Goal: Check status: Check status

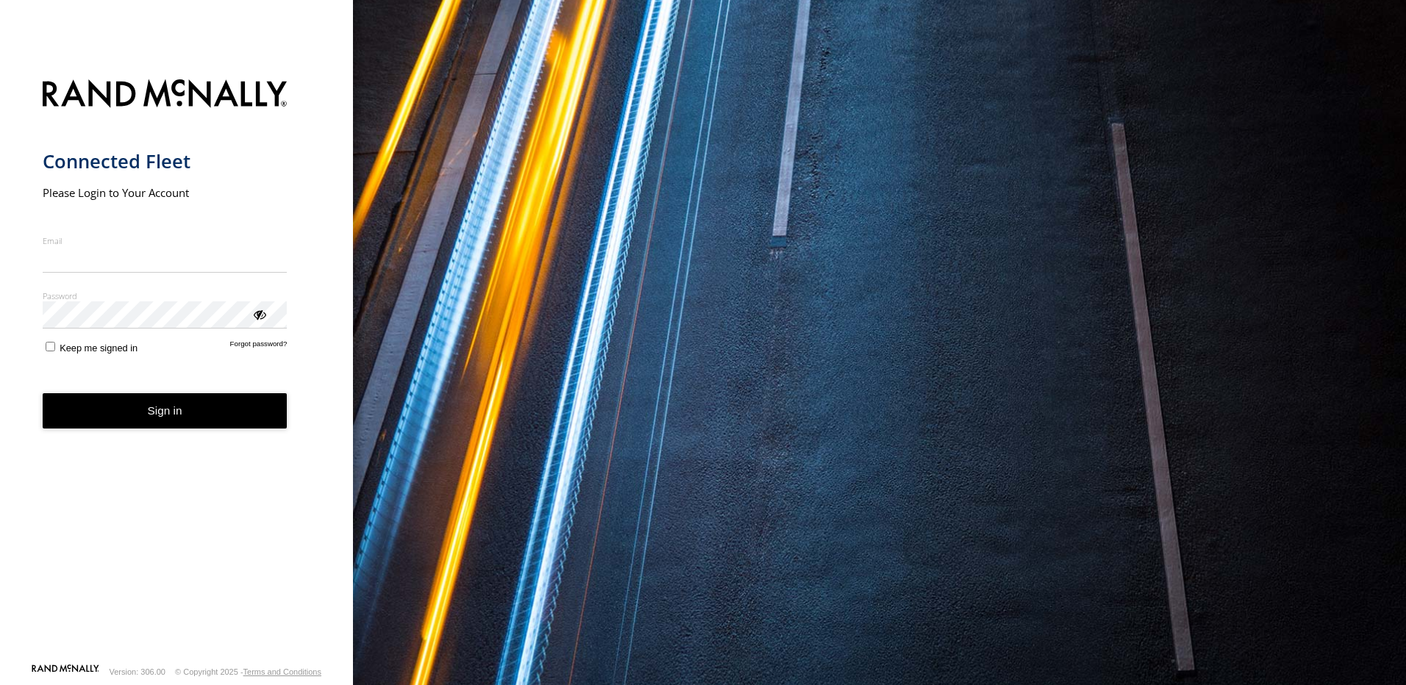
type input "**********"
click at [154, 427] on button "Sign in" at bounding box center [165, 411] width 245 height 36
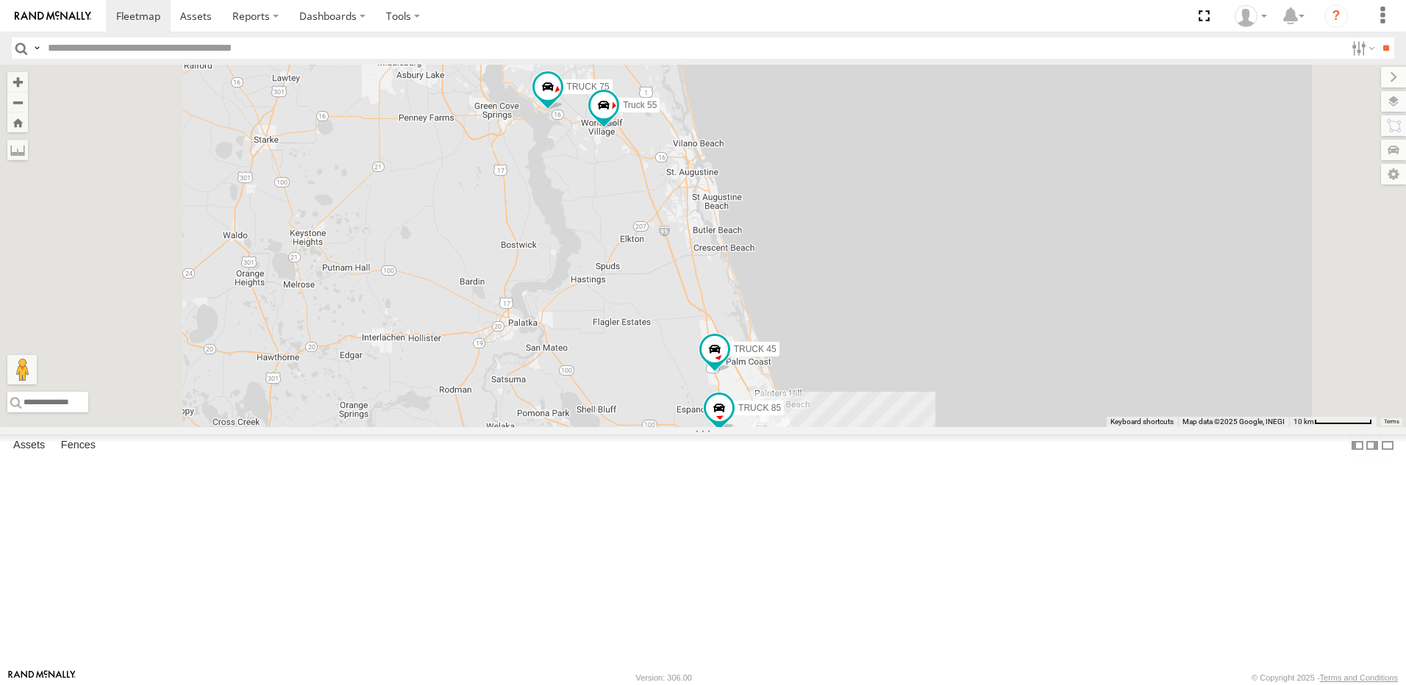
drag, startPoint x: 640, startPoint y: 250, endPoint x: 641, endPoint y: 385, distance: 135.3
click at [641, 385] on div "TRUCK 30 7 TRUCK 85 TRUCK 45 TRUCK 75 Truck 55" at bounding box center [703, 246] width 1406 height 363
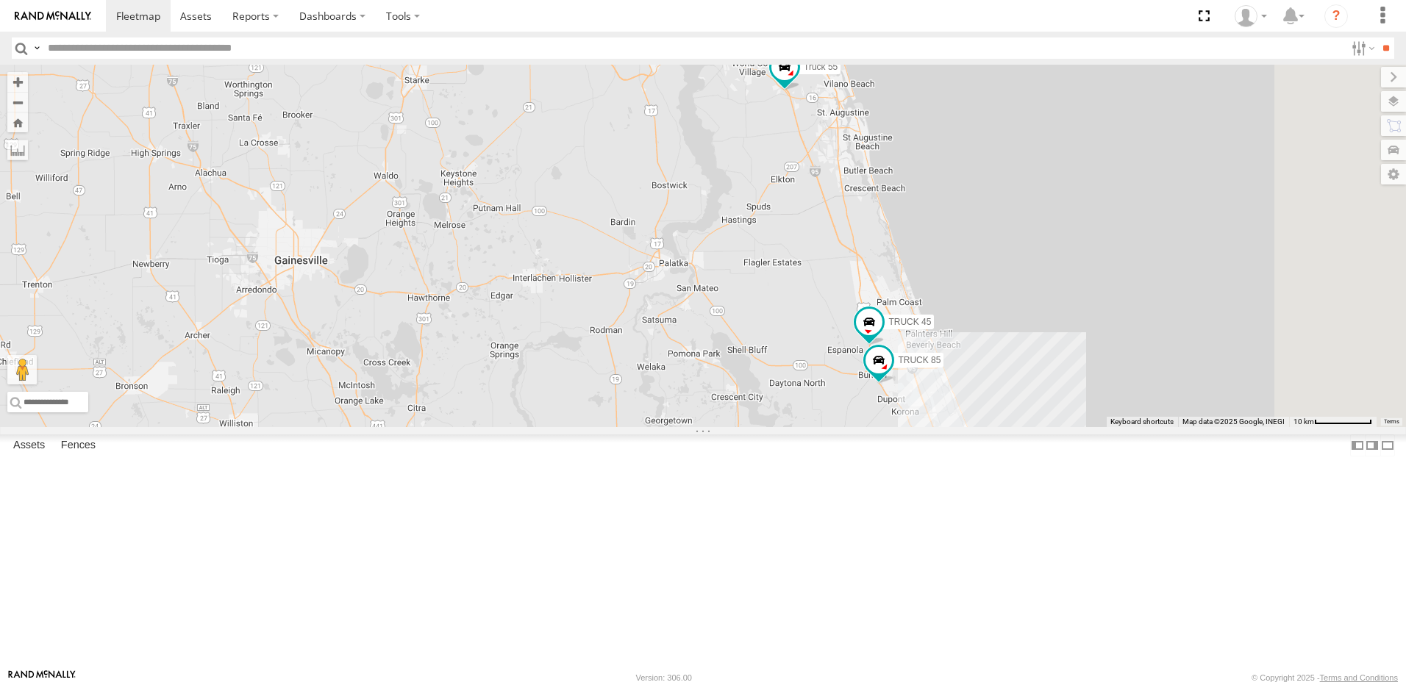
drag, startPoint x: 836, startPoint y: 277, endPoint x: 635, endPoint y: 274, distance: 201.5
click at [635, 274] on div "TRUCK 75 Truck 55 TRUCK 30 7 TRUCK 85 TRUCK 45" at bounding box center [703, 246] width 1406 height 363
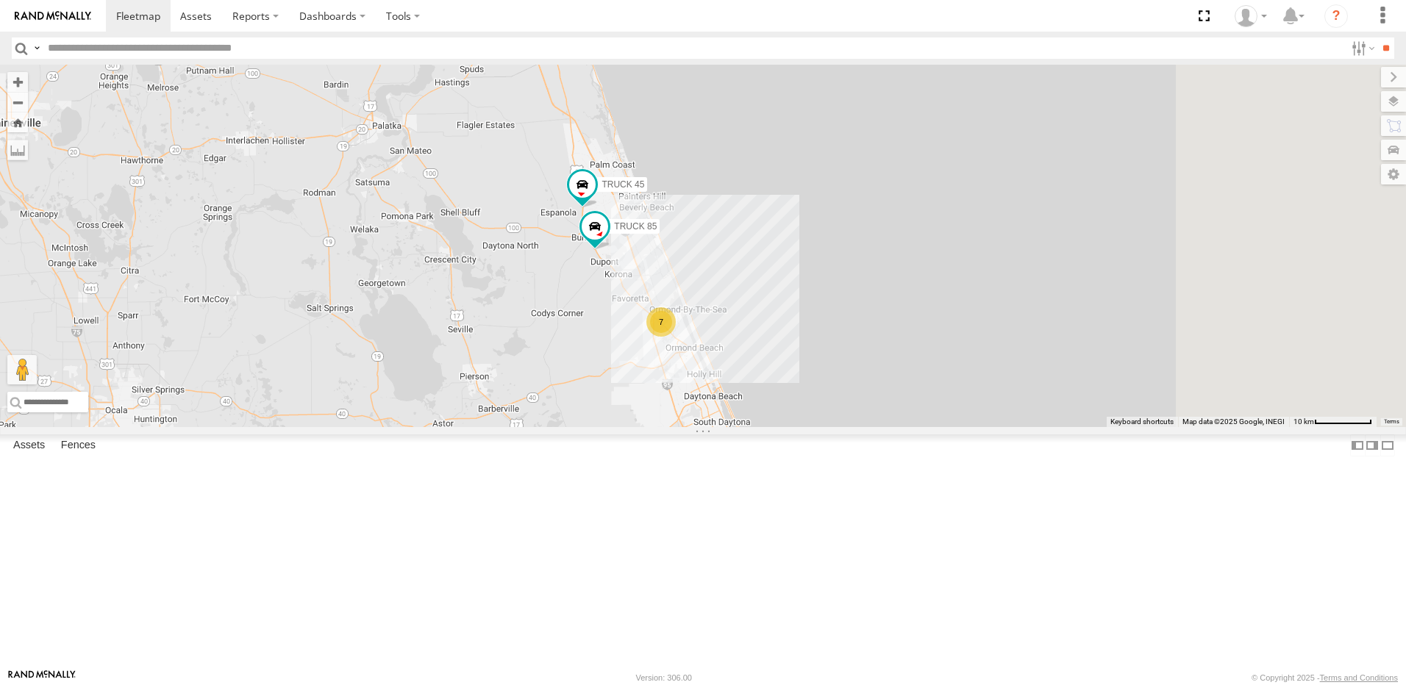
drag, startPoint x: 813, startPoint y: 467, endPoint x: 635, endPoint y: 323, distance: 229.0
click at [635, 323] on div "TRUCK 75 Truck 55 TRUCK 30 7 TRUCK 85 TRUCK 45" at bounding box center [703, 246] width 1406 height 363
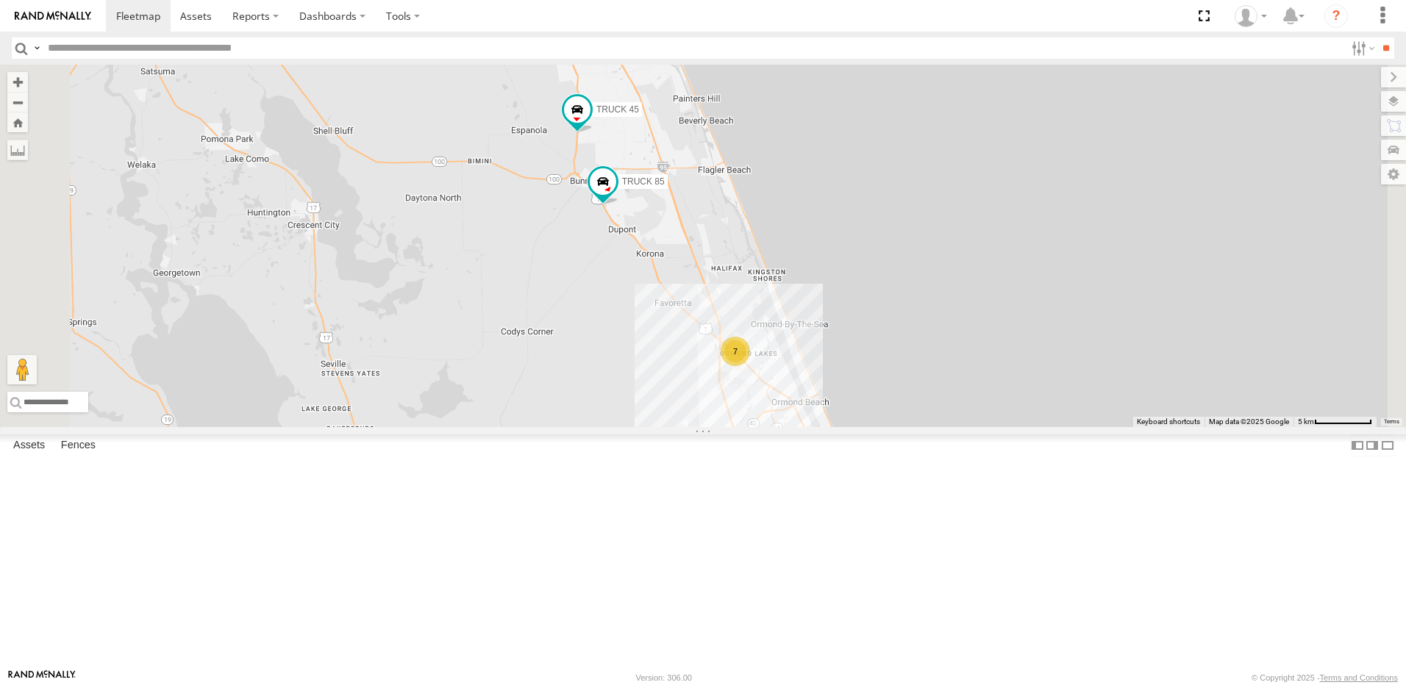
drag, startPoint x: 579, startPoint y: 294, endPoint x: 732, endPoint y: 421, distance: 199.1
click at [732, 422] on div "TRUCK 75 Truck 55 TRUCK 30 TRUCK 85 TRUCK 45 7" at bounding box center [703, 246] width 1406 height 363
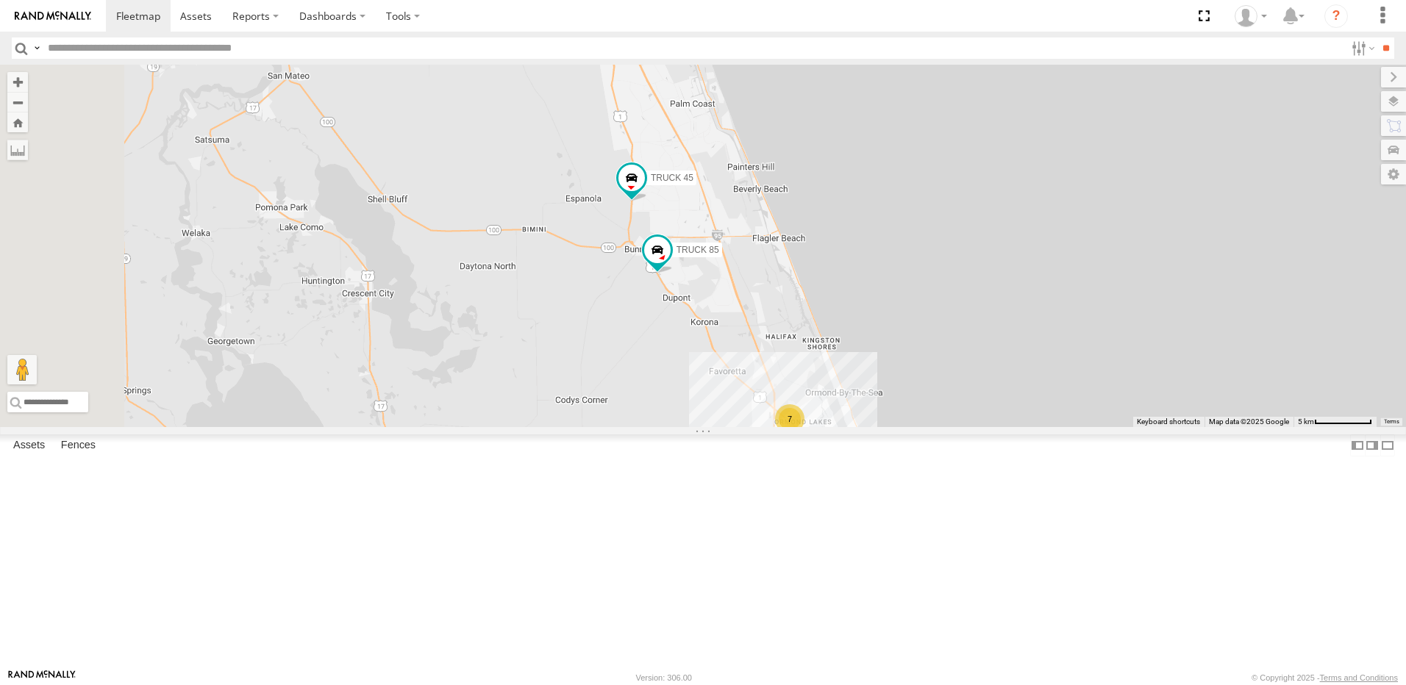
drag, startPoint x: 564, startPoint y: 140, endPoint x: 659, endPoint y: 267, distance: 158.1
click at [655, 300] on div "TRUCK 75 Truck 55 TRUCK 30 TRUCK 85 TRUCK 45 7" at bounding box center [703, 246] width 1406 height 363
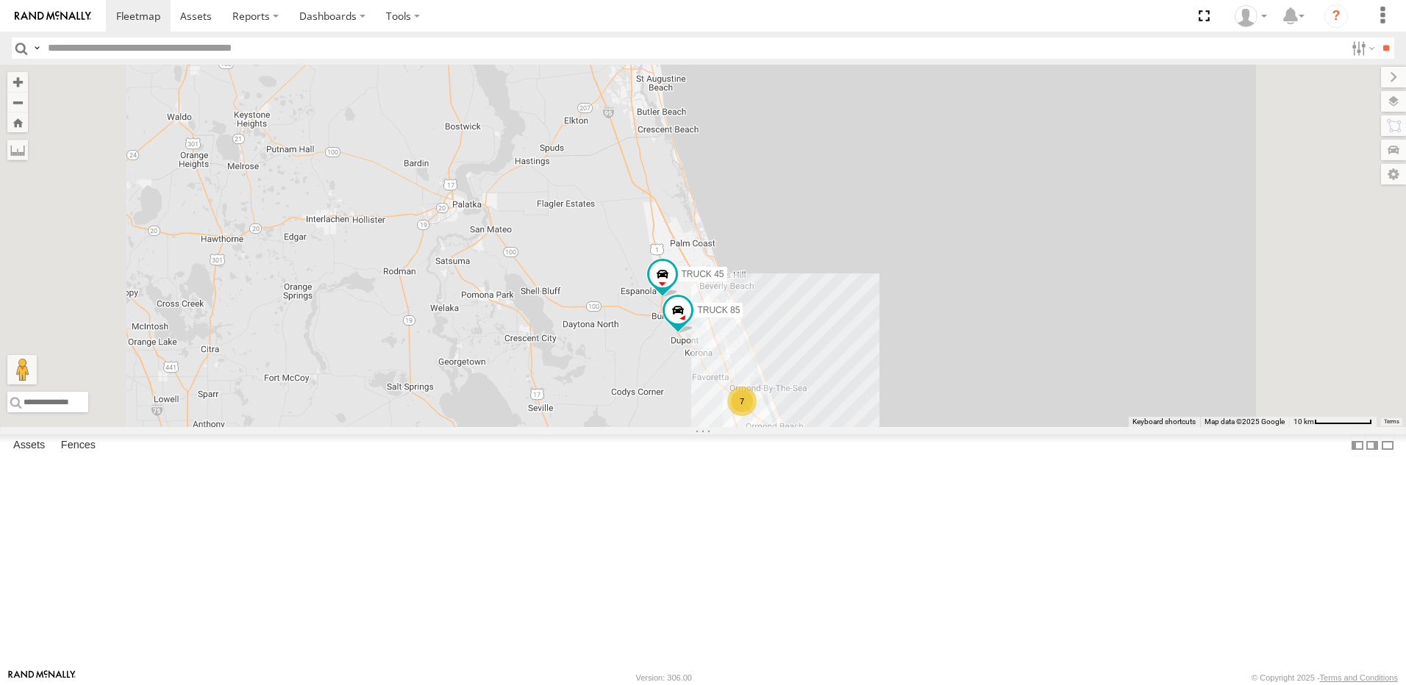
drag, startPoint x: 684, startPoint y: 202, endPoint x: 712, endPoint y: 349, distance: 150.4
click at [712, 349] on div "TRUCK 75 Truck 55 TRUCK 30 7 TRUCK 85 TRUCK 45" at bounding box center [703, 246] width 1406 height 363
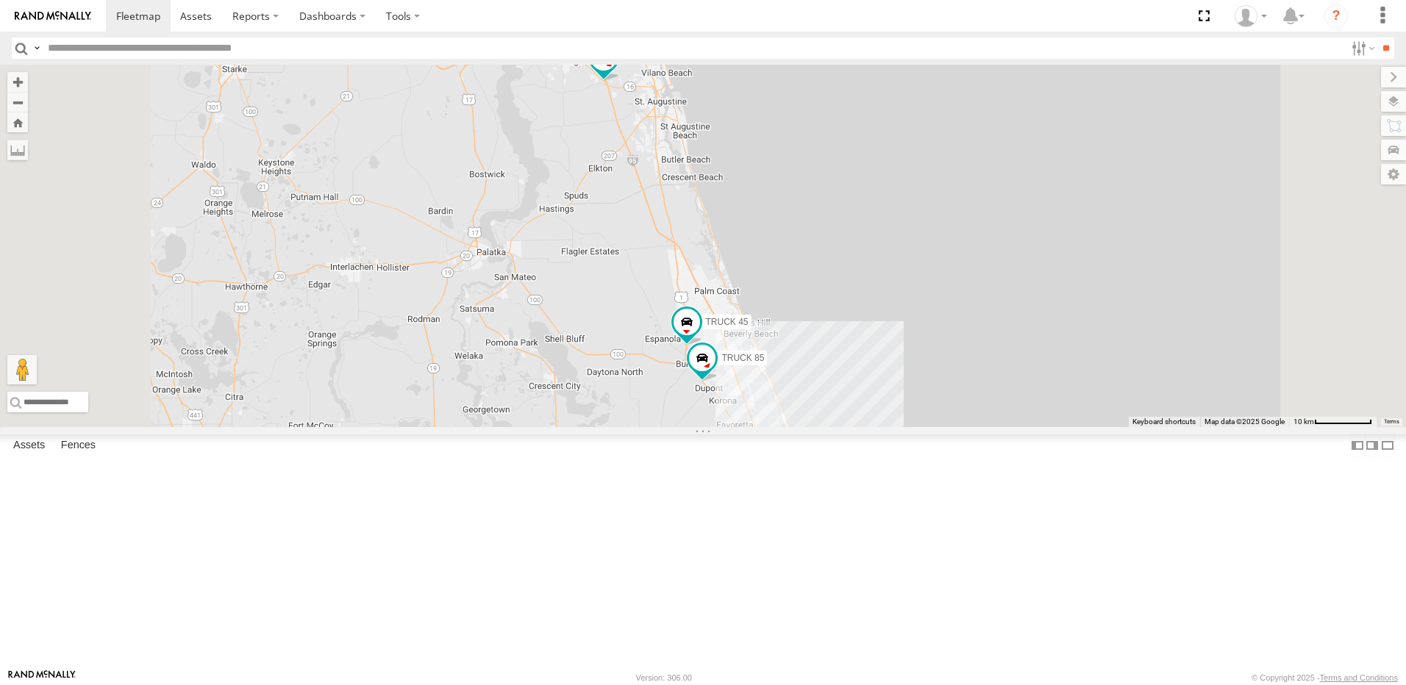
drag, startPoint x: 716, startPoint y: 299, endPoint x: 755, endPoint y: 307, distance: 40.7
click at [735, 332] on div "TRUCK 75 Truck 55 TRUCK 30 7 TRUCK 85 TRUCK 45" at bounding box center [703, 246] width 1406 height 363
drag, startPoint x: 744, startPoint y: 374, endPoint x: 676, endPoint y: 214, distance: 174.0
click at [676, 214] on div "TRUCK 45 TRUCK 75 Truck 55 TRUCK 99 7" at bounding box center [703, 246] width 1406 height 363
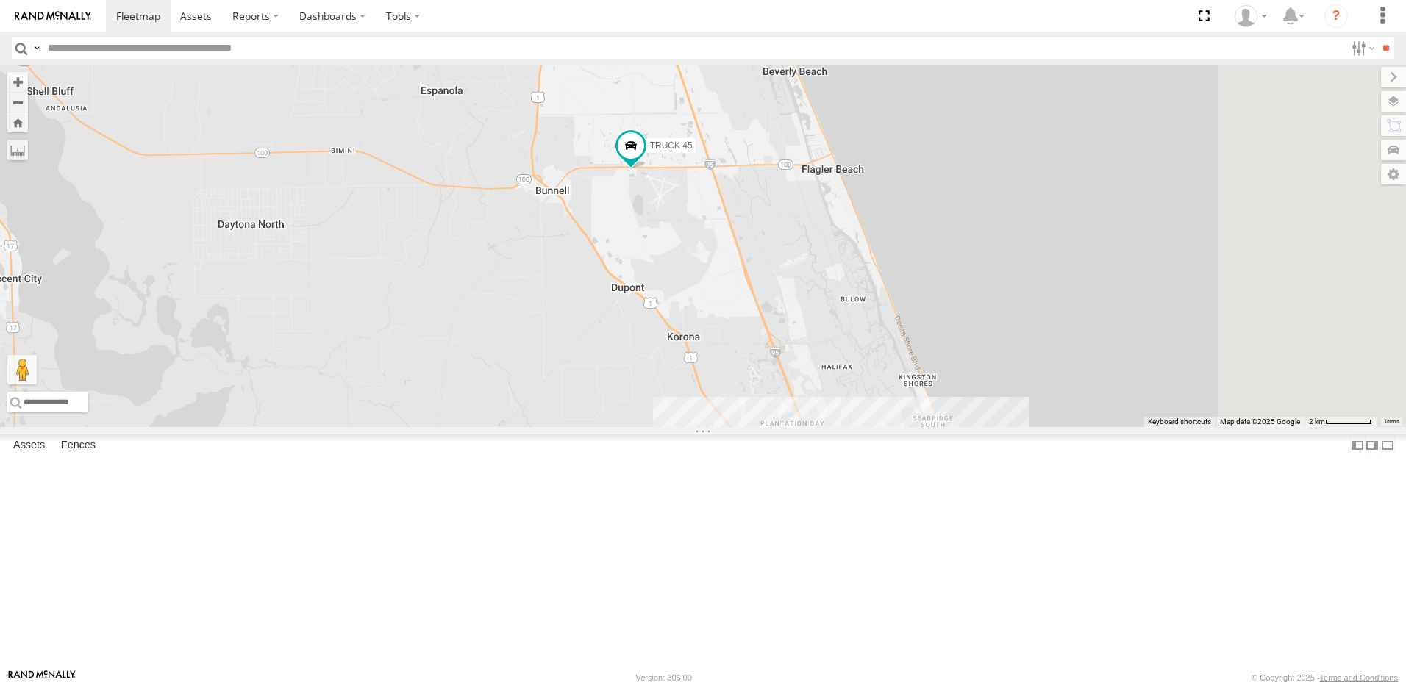
drag, startPoint x: 844, startPoint y: 229, endPoint x: 588, endPoint y: 275, distance: 260.8
click at [590, 275] on div "TRUCK 45 TRUCK 75 Truck 55 TRUCK 99 TRUCK 30 6 Truck 50" at bounding box center [703, 246] width 1406 height 363
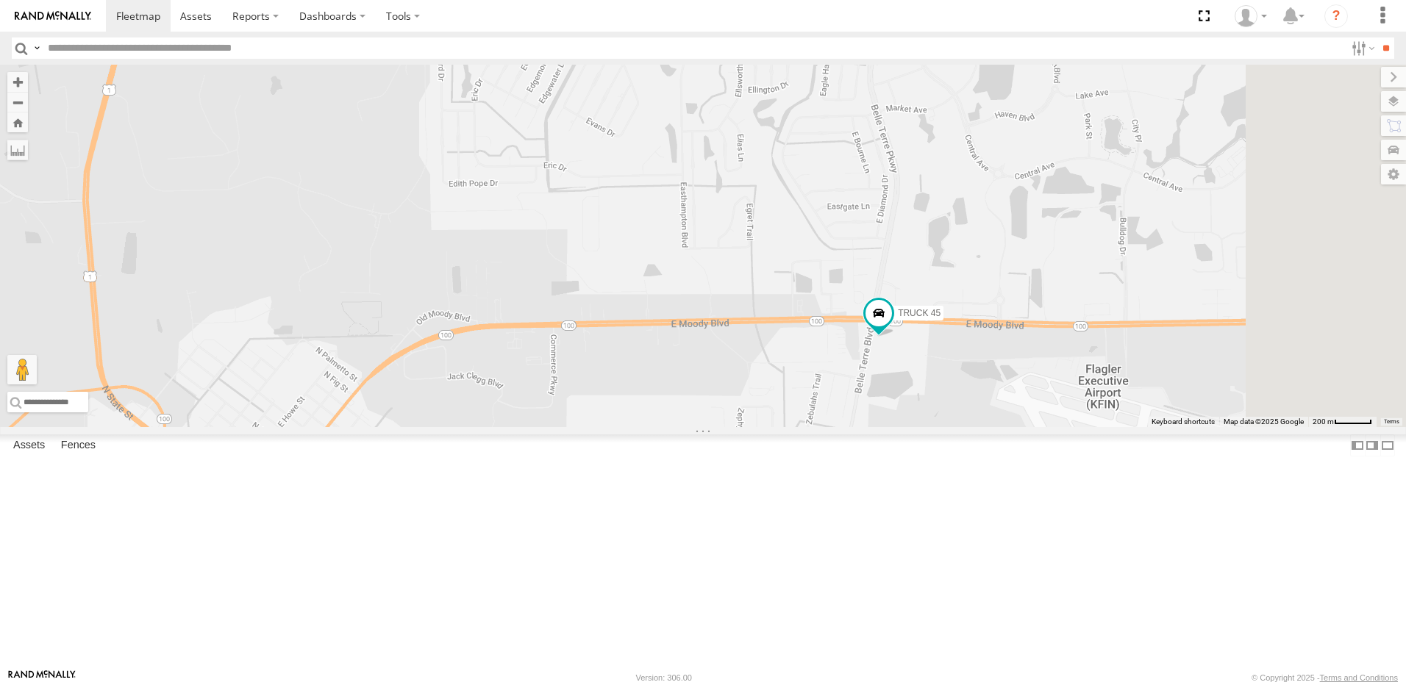
drag, startPoint x: 944, startPoint y: 310, endPoint x: 586, endPoint y: 223, distance: 368.7
click at [591, 224] on div "TRUCK 45 TRUCK 75 Truck 55 TRUCK 99 TRUCK 30 Truck 50" at bounding box center [703, 246] width 1406 height 363
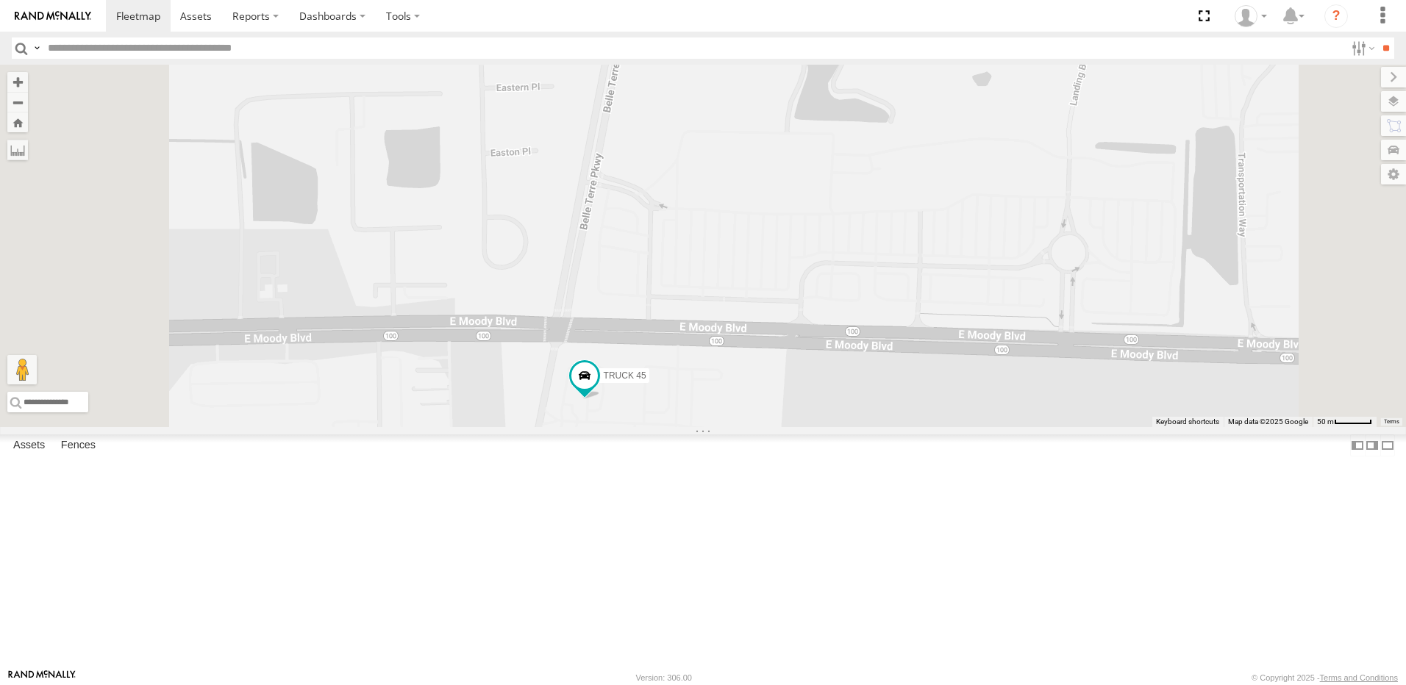
click at [0, 0] on div "TRUCK 45" at bounding box center [0, 0] width 0 height 0
